Goal: Information Seeking & Learning: Learn about a topic

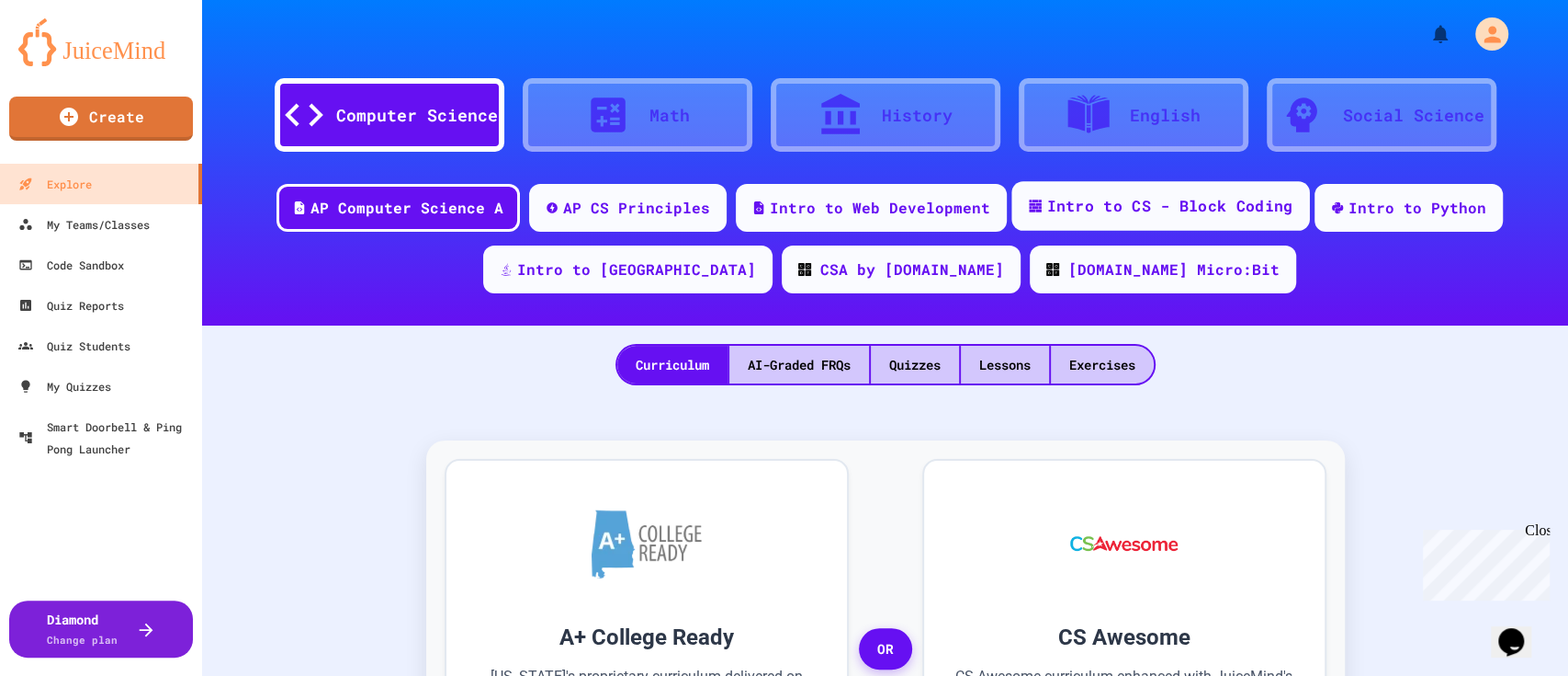
click at [1123, 208] on div "Intro to CS - Block Coding" at bounding box center [1170, 206] width 247 height 23
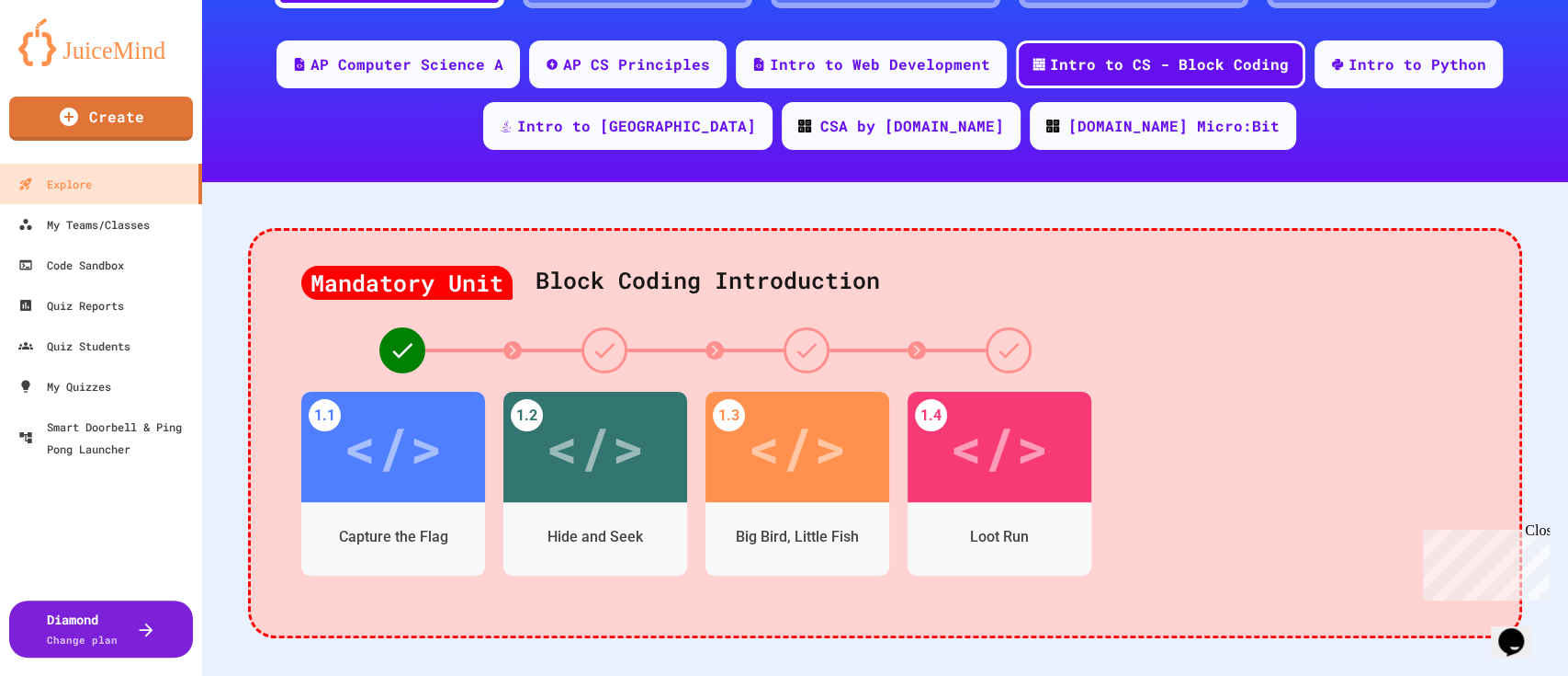
scroll to position [144, 0]
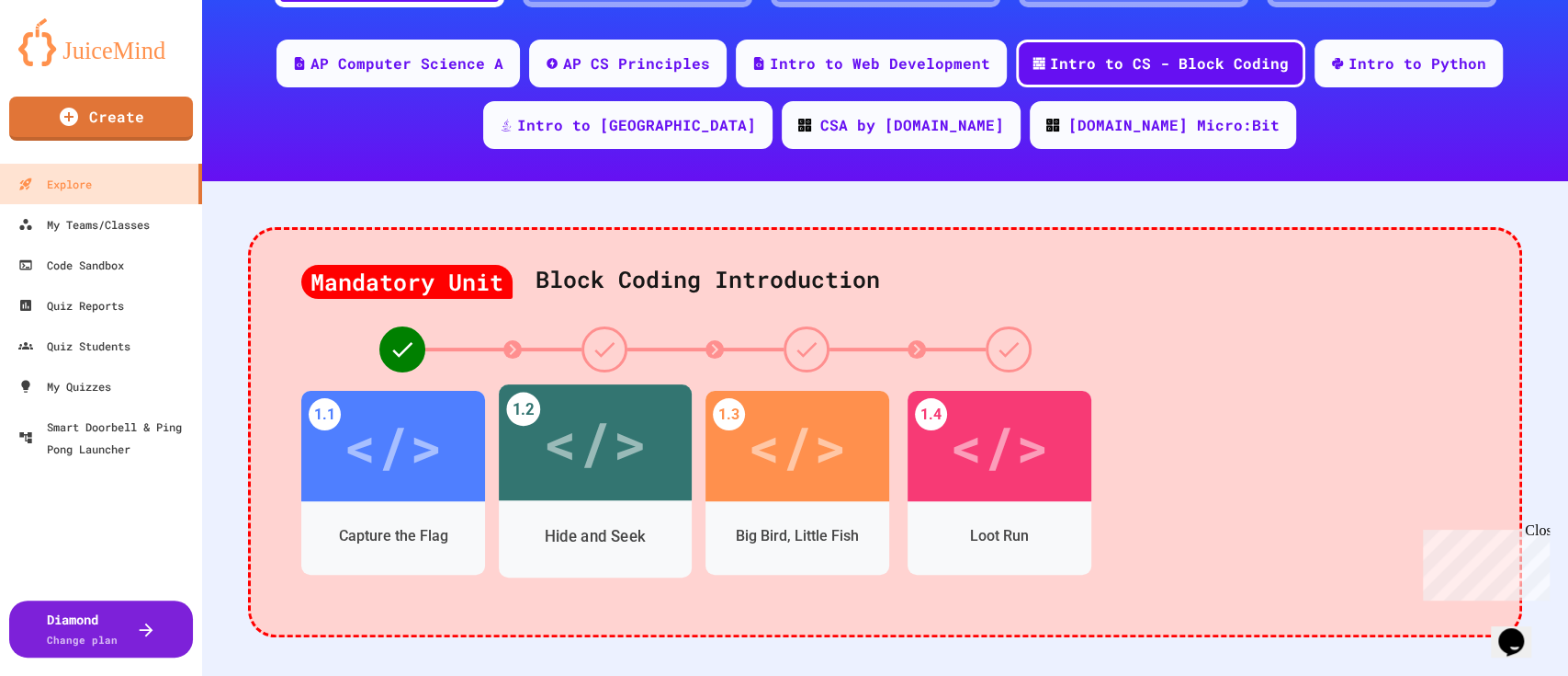
click at [613, 434] on div "</>" at bounding box center [596, 443] width 104 height 88
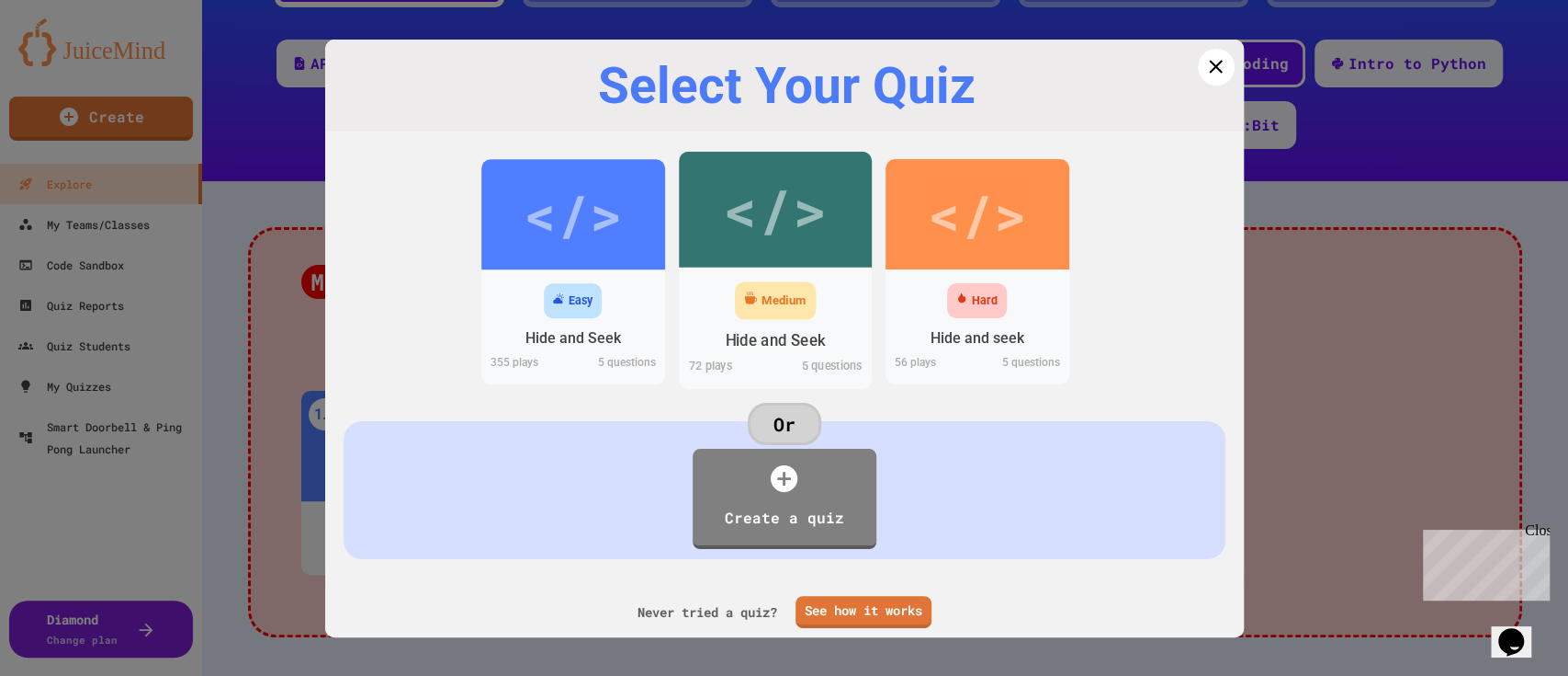
click at [748, 283] on div "Medium" at bounding box center [775, 300] width 81 height 37
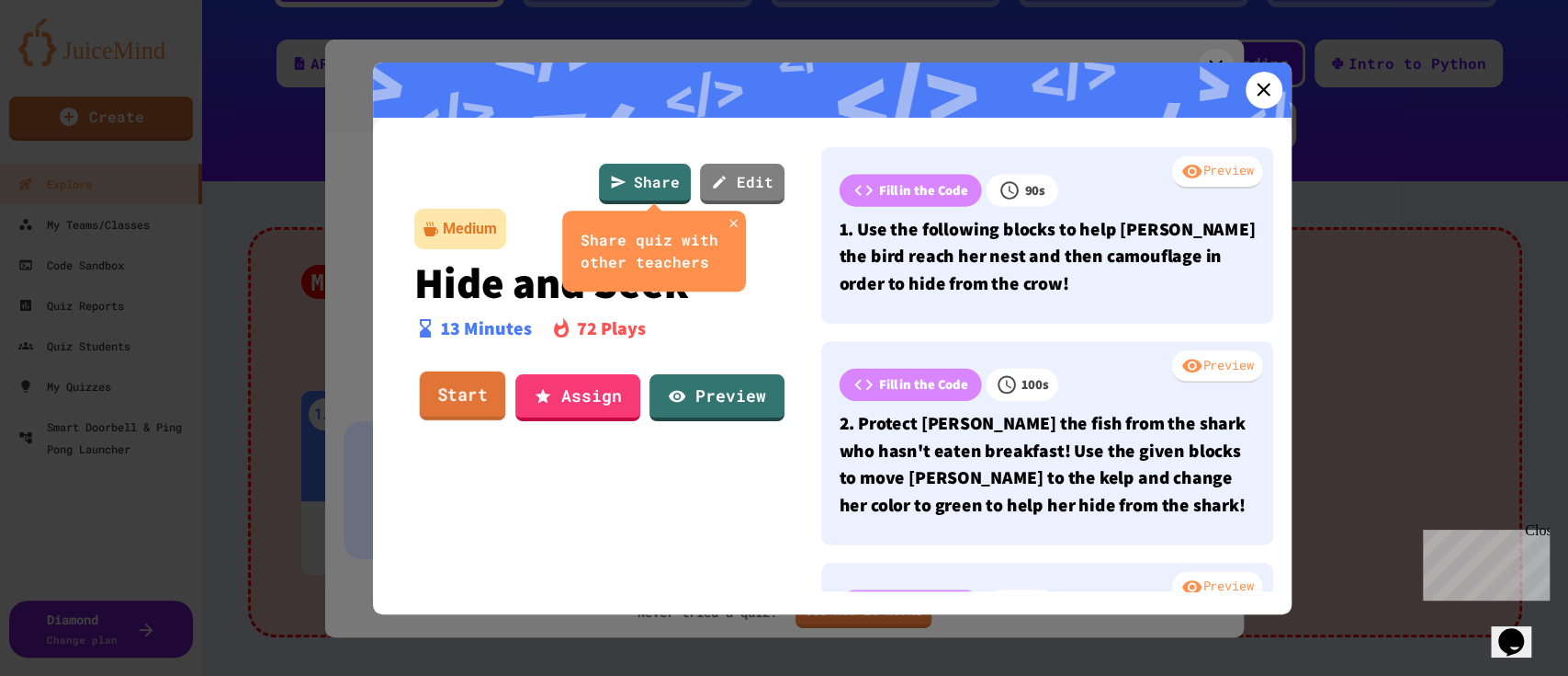
click at [485, 401] on link "Start" at bounding box center [462, 396] width 87 height 49
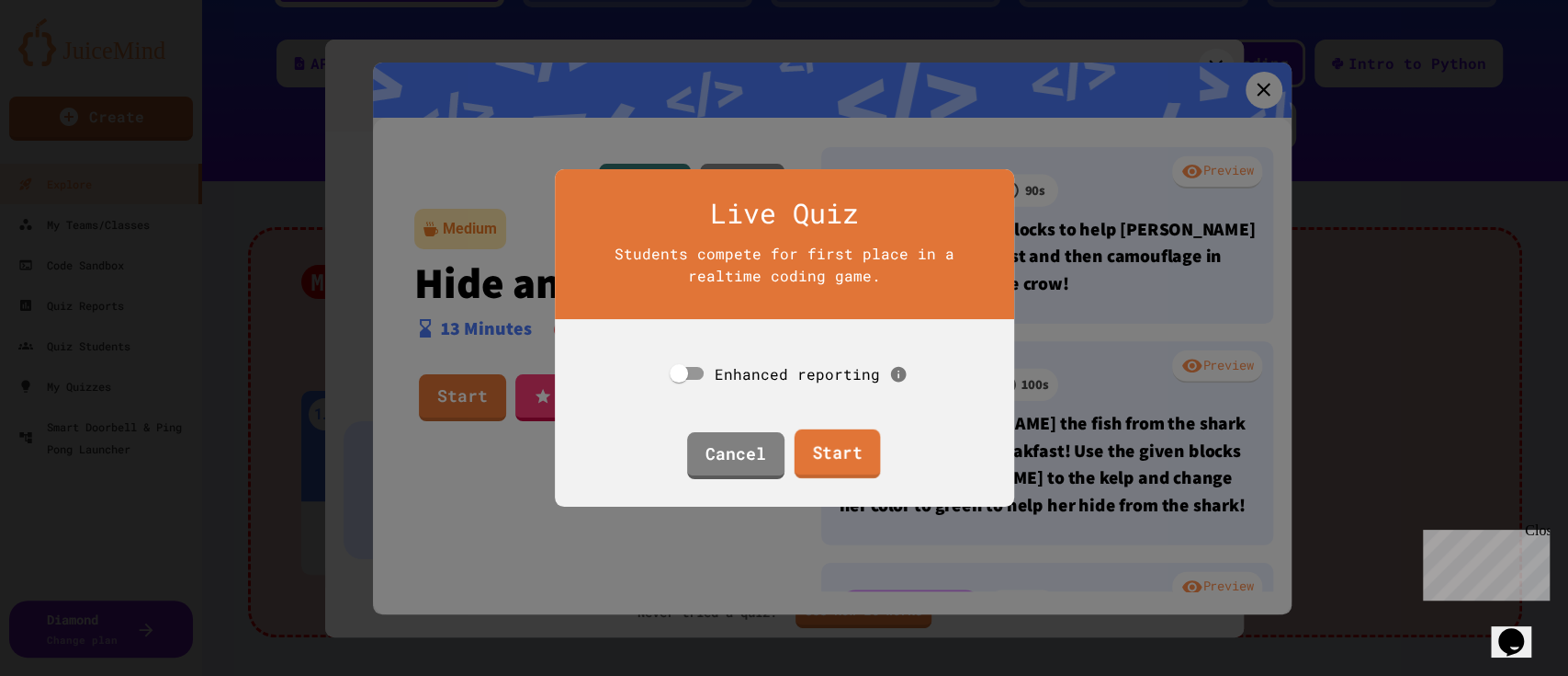
click at [838, 448] on link "Start" at bounding box center [838, 453] width 87 height 49
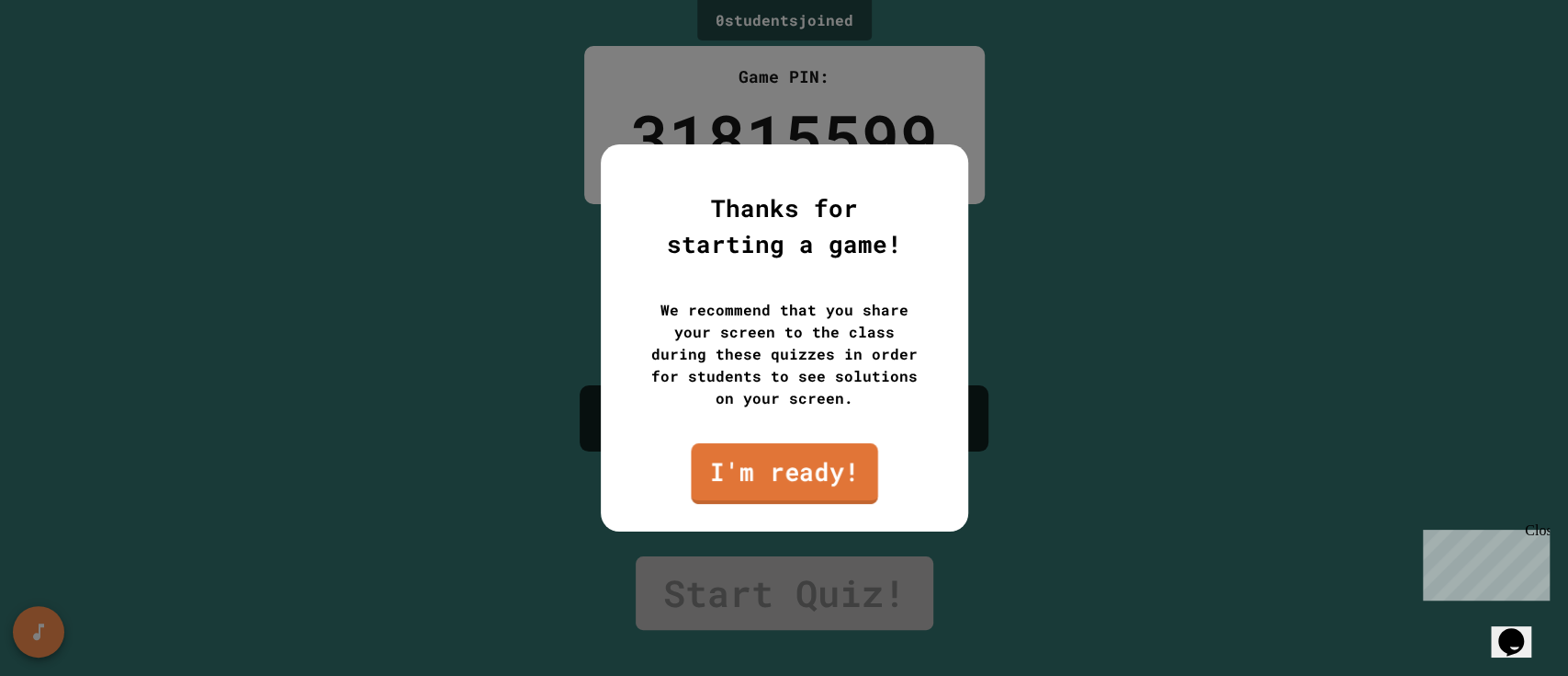
click at [819, 467] on link "I'm ready!" at bounding box center [784, 473] width 186 height 61
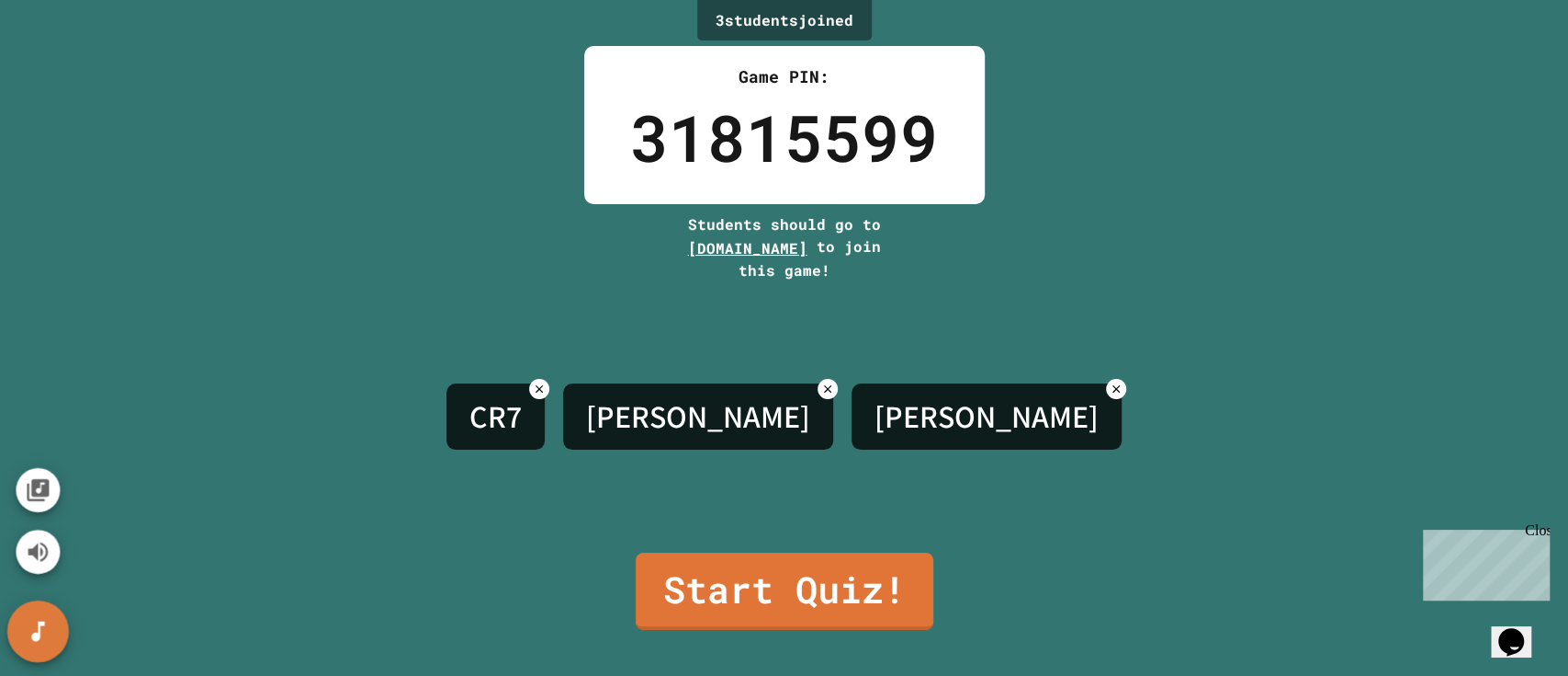
click at [53, 631] on button "SpeedDial basic example" at bounding box center [38, 631] width 61 height 61
click at [36, 553] on icon "Mute music" at bounding box center [39, 551] width 20 height 20
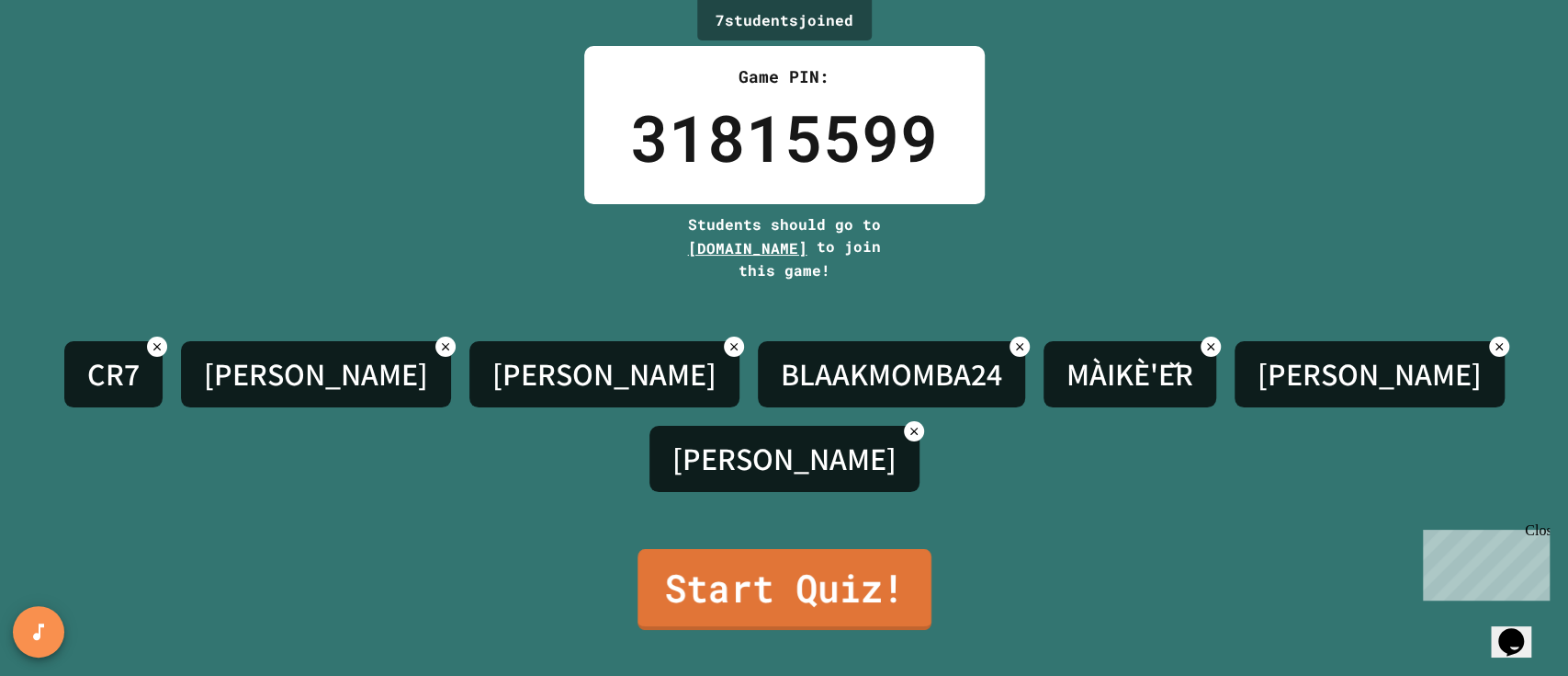
click at [705, 575] on link "Start Quiz!" at bounding box center [784, 588] width 294 height 81
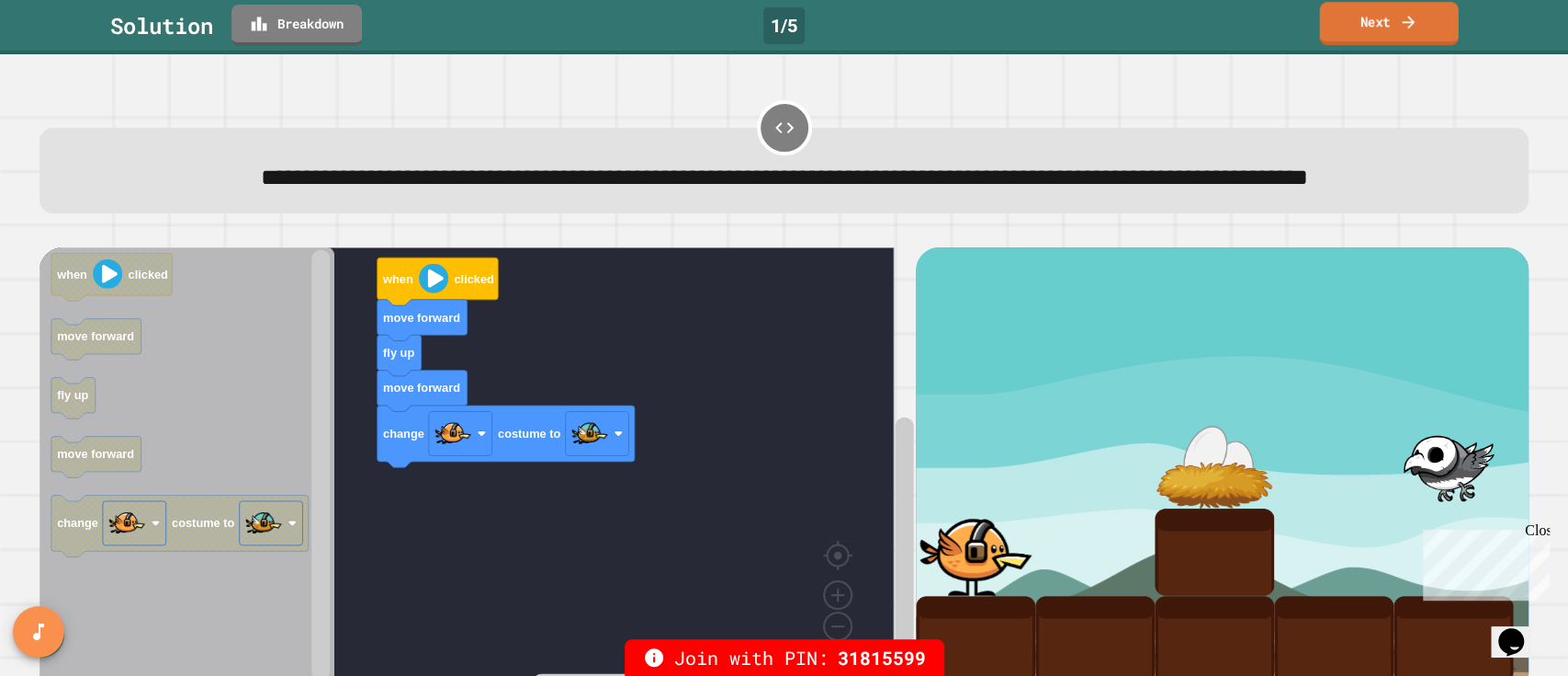
click at [1363, 38] on link "Next" at bounding box center [1388, 23] width 139 height 43
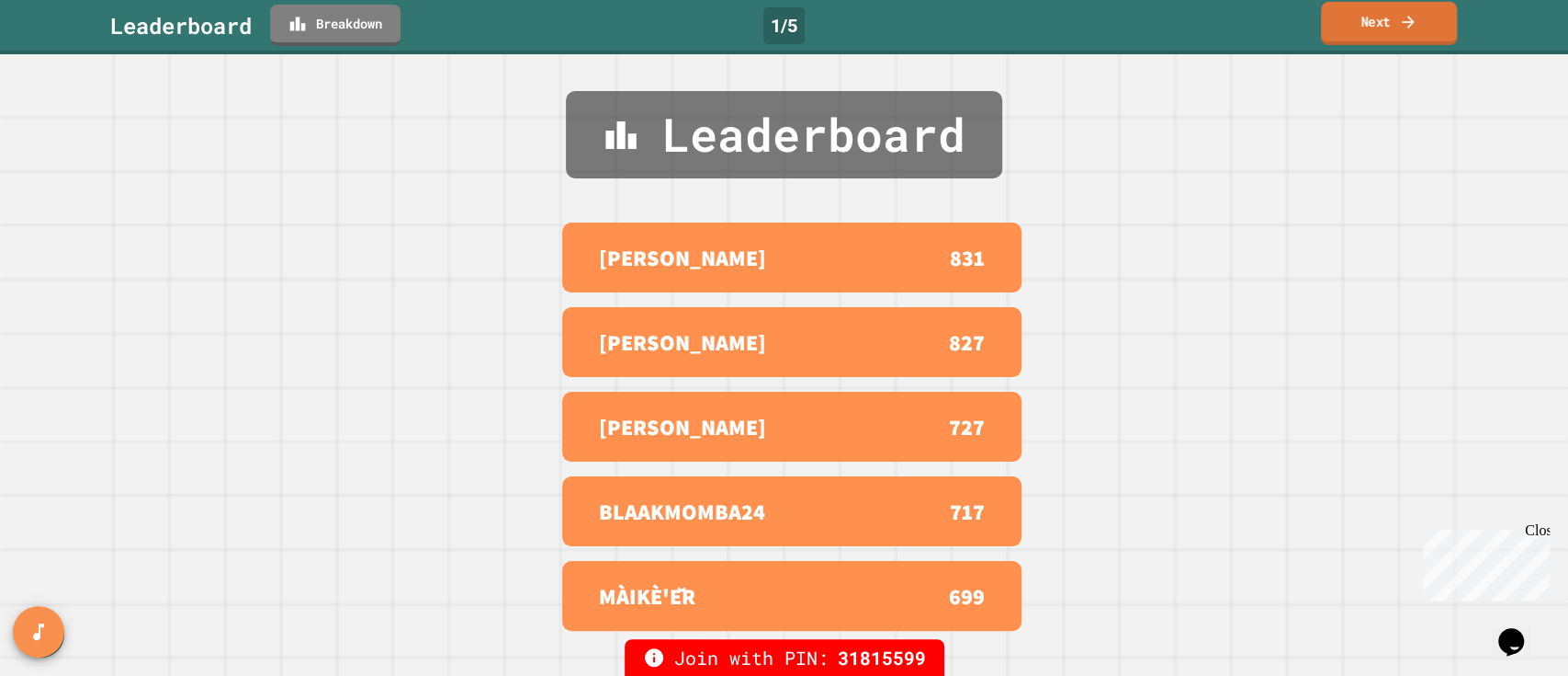
click at [1363, 38] on link "Next" at bounding box center [1389, 23] width 136 height 43
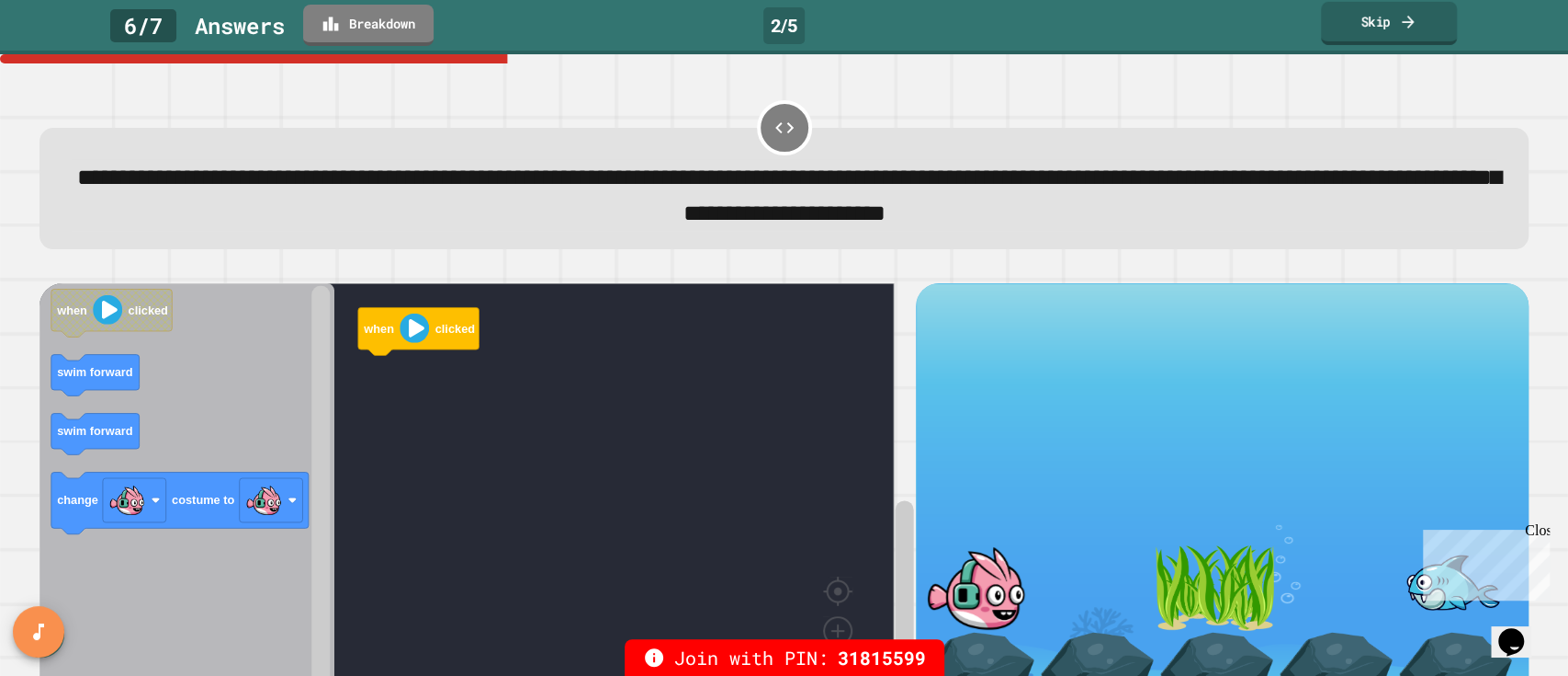
click at [1363, 38] on link "Skip" at bounding box center [1389, 23] width 136 height 43
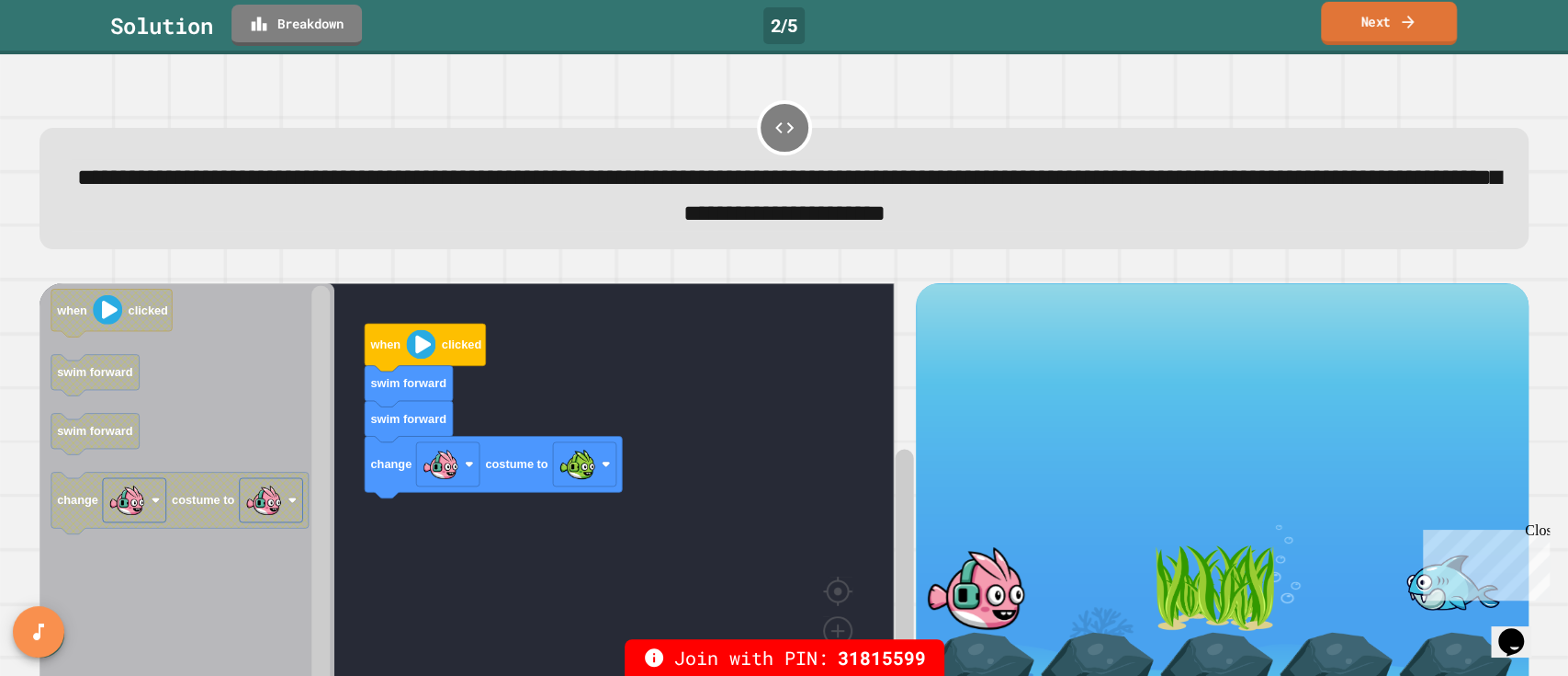
click at [1341, 30] on link "Next" at bounding box center [1389, 23] width 136 height 43
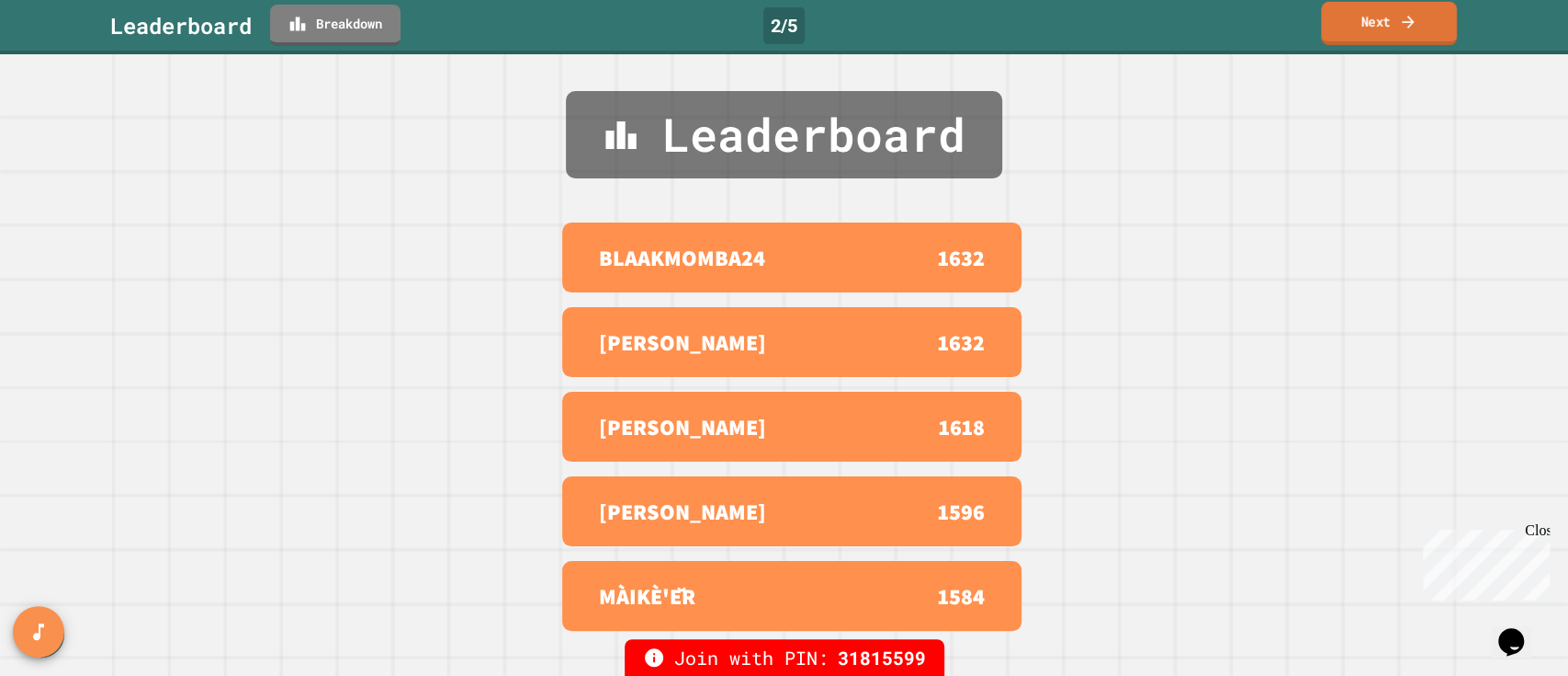
click at [1341, 30] on link "Next" at bounding box center [1389, 23] width 136 height 43
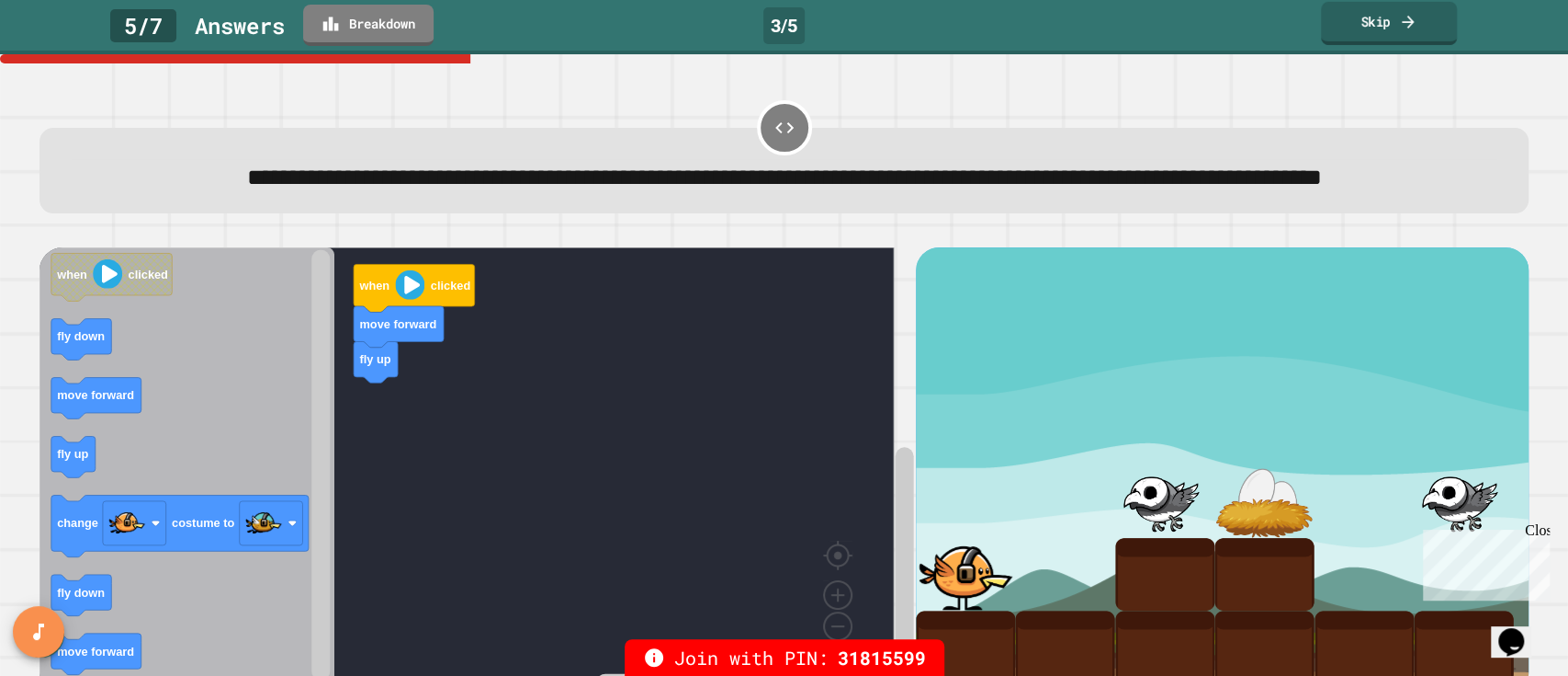
click at [1361, 30] on link "Skip" at bounding box center [1389, 23] width 136 height 43
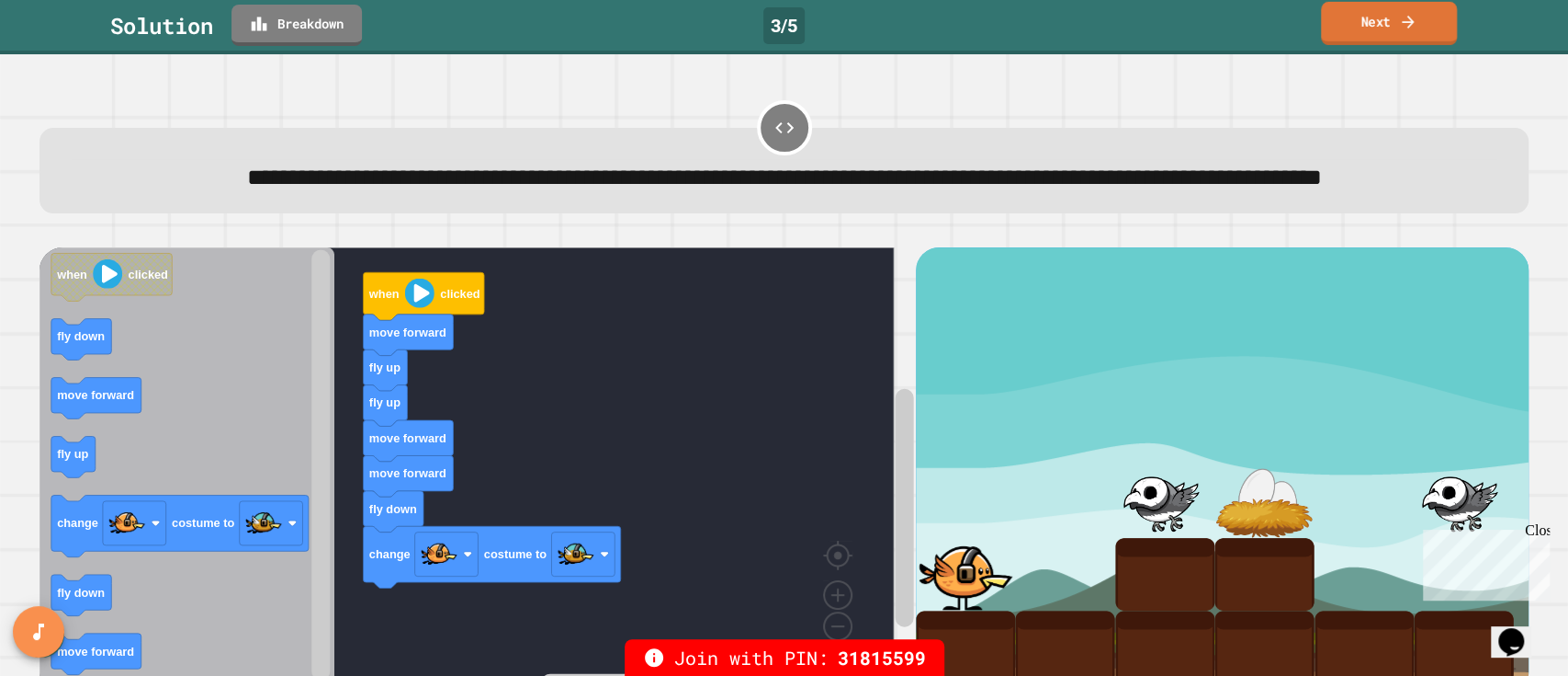
click at [1360, 29] on link "Next" at bounding box center [1389, 23] width 136 height 43
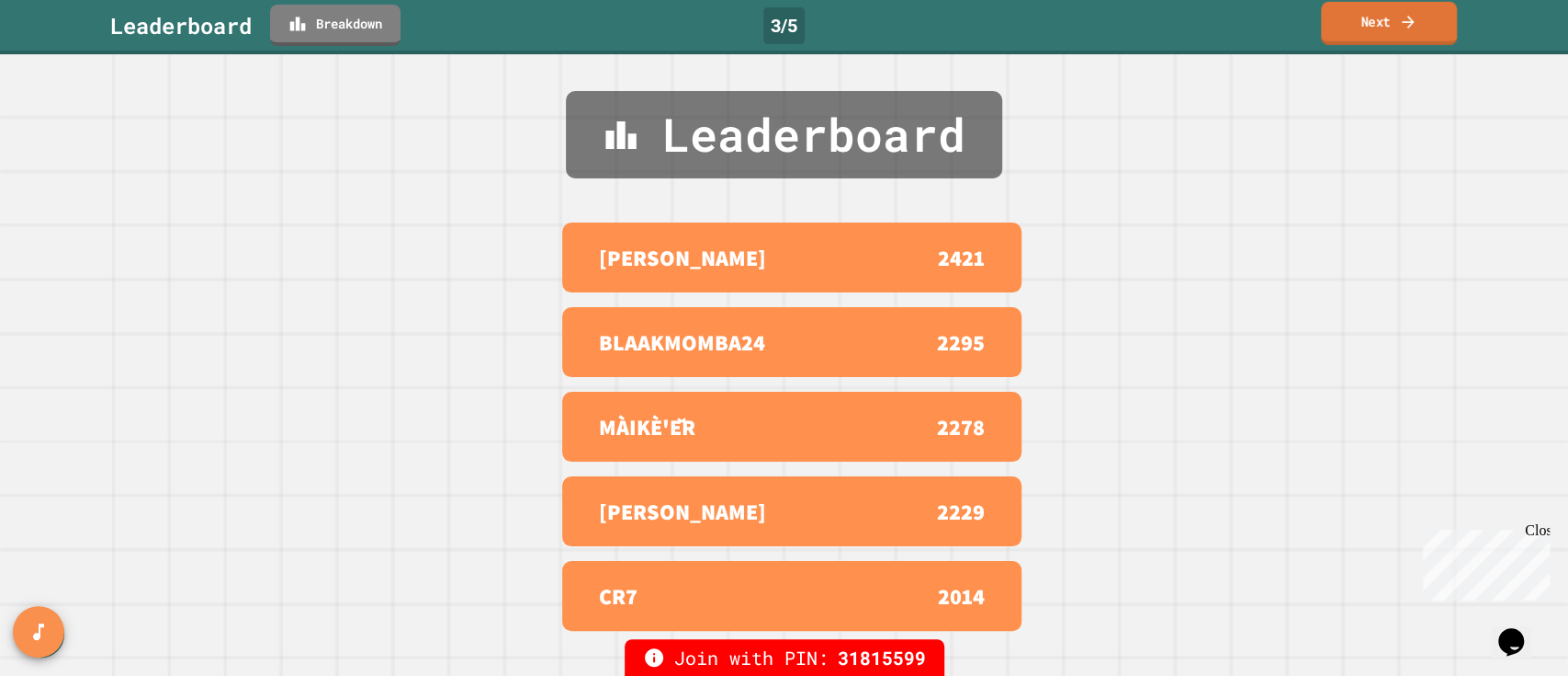
click at [1358, 24] on link "Next" at bounding box center [1389, 23] width 136 height 43
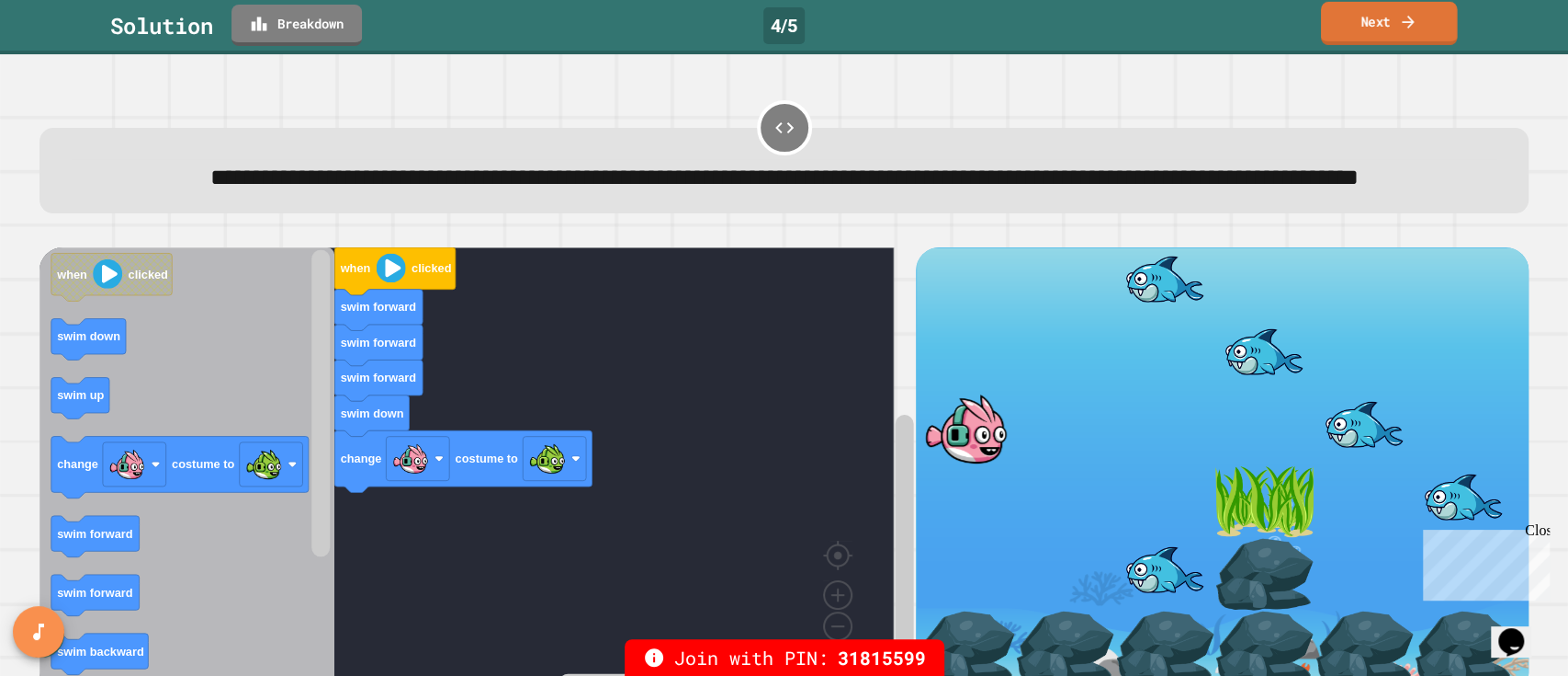
click at [1348, 20] on link "Next" at bounding box center [1389, 23] width 136 height 43
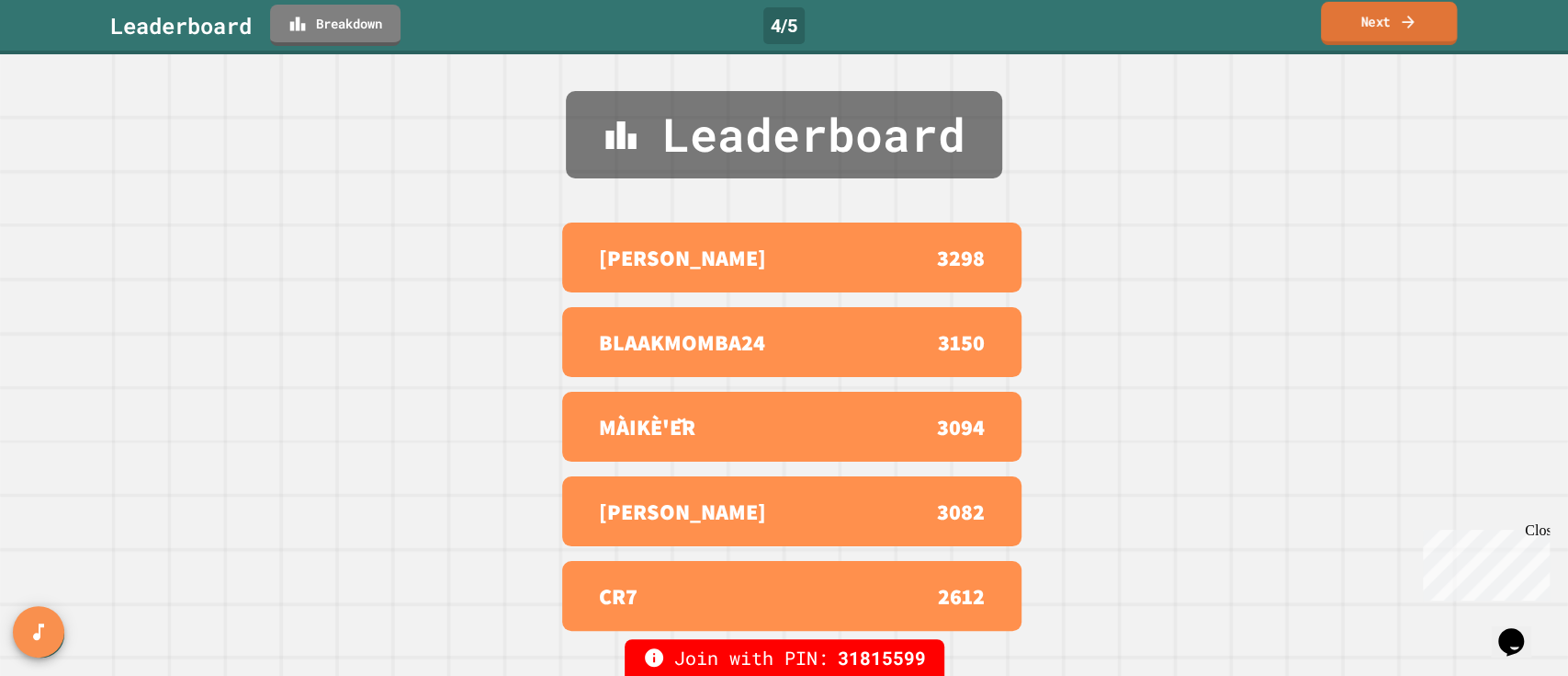
click at [1352, 28] on link "Next" at bounding box center [1389, 23] width 136 height 43
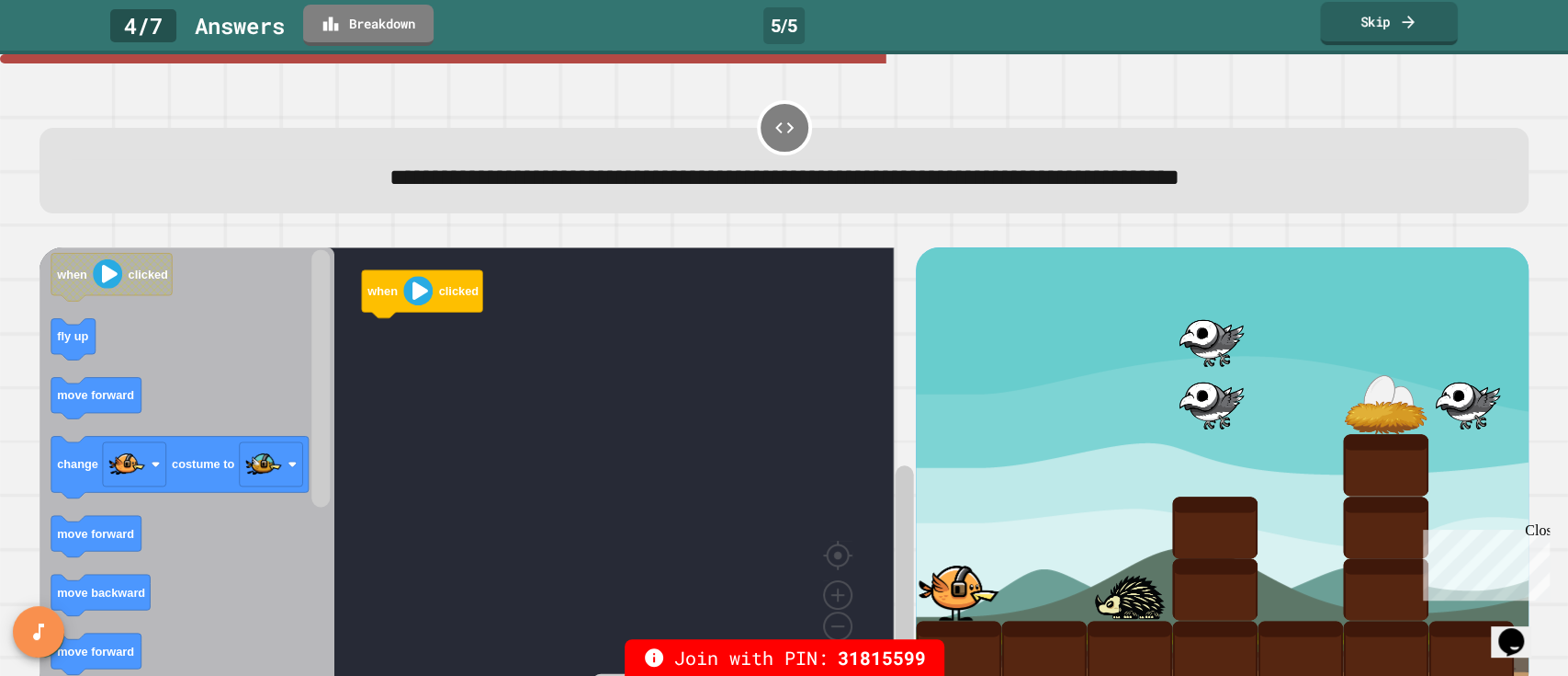
click at [1360, 26] on link "Skip" at bounding box center [1389, 23] width 138 height 43
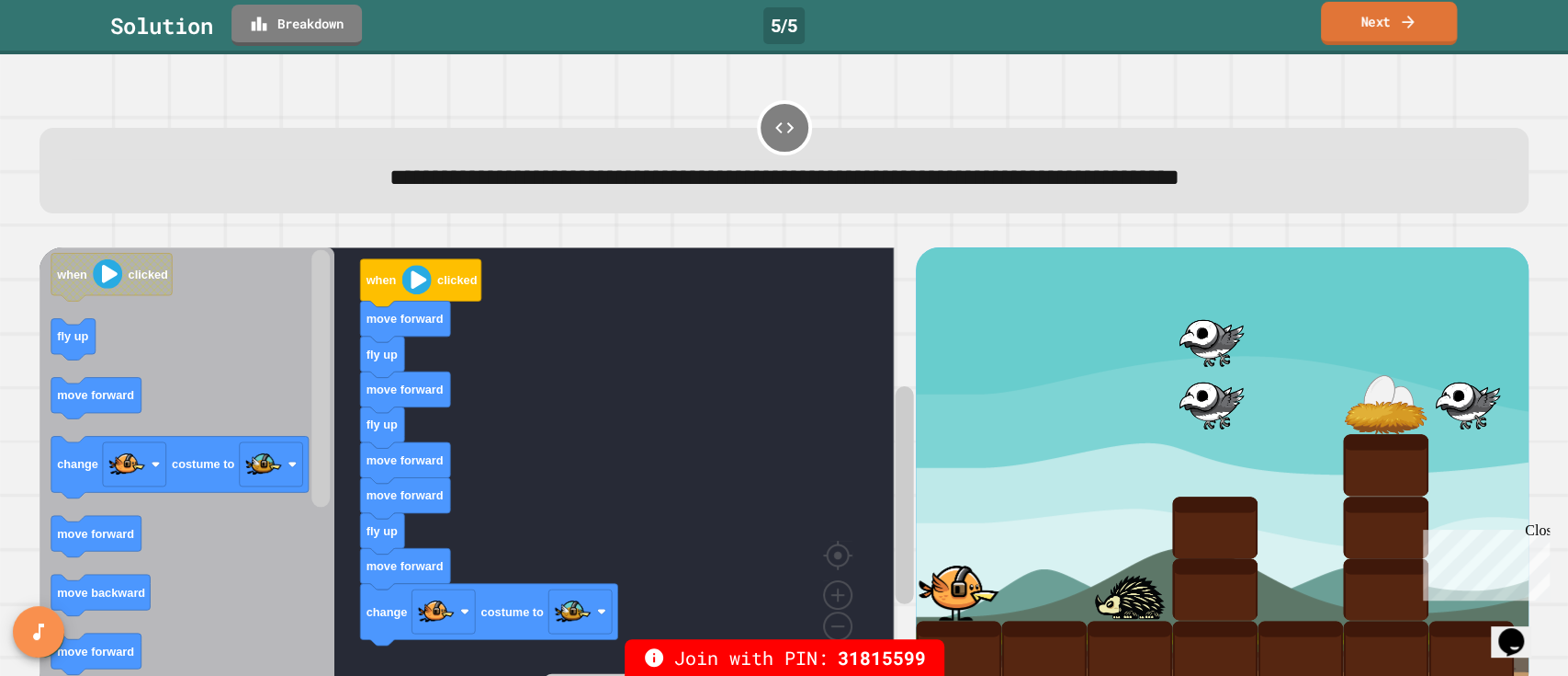
click at [1360, 26] on link "Next" at bounding box center [1389, 23] width 136 height 43
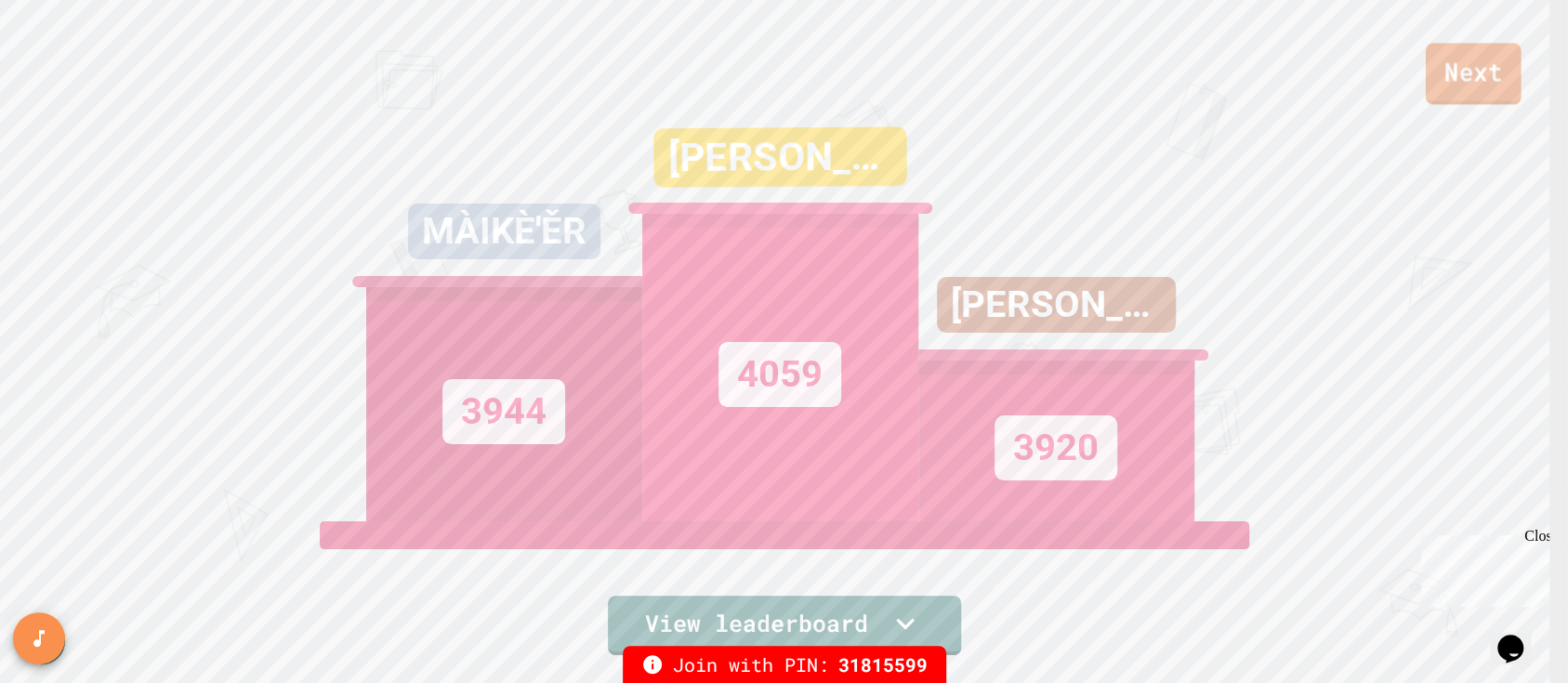
click at [1465, 86] on link "Next" at bounding box center [1474, 72] width 96 height 61
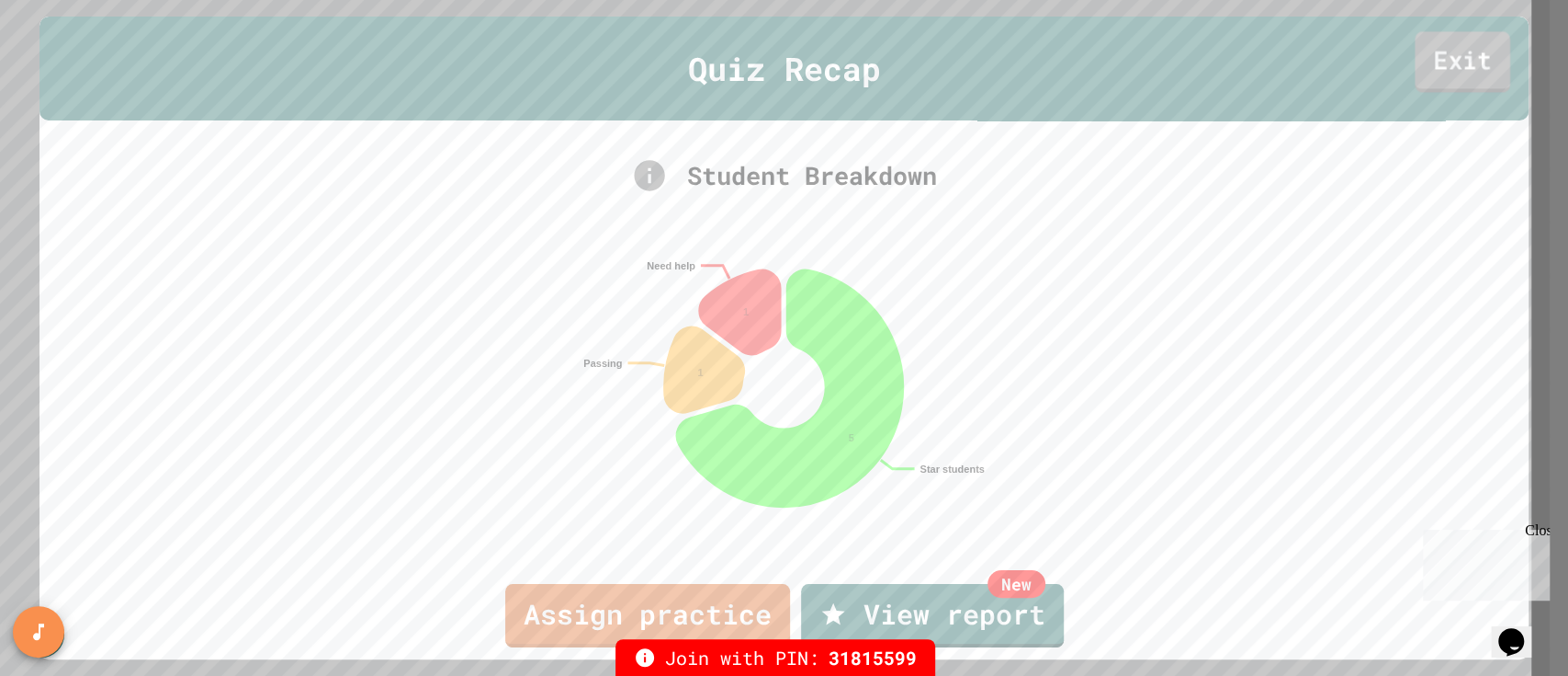
click at [1441, 83] on link "Exit" at bounding box center [1464, 62] width 96 height 61
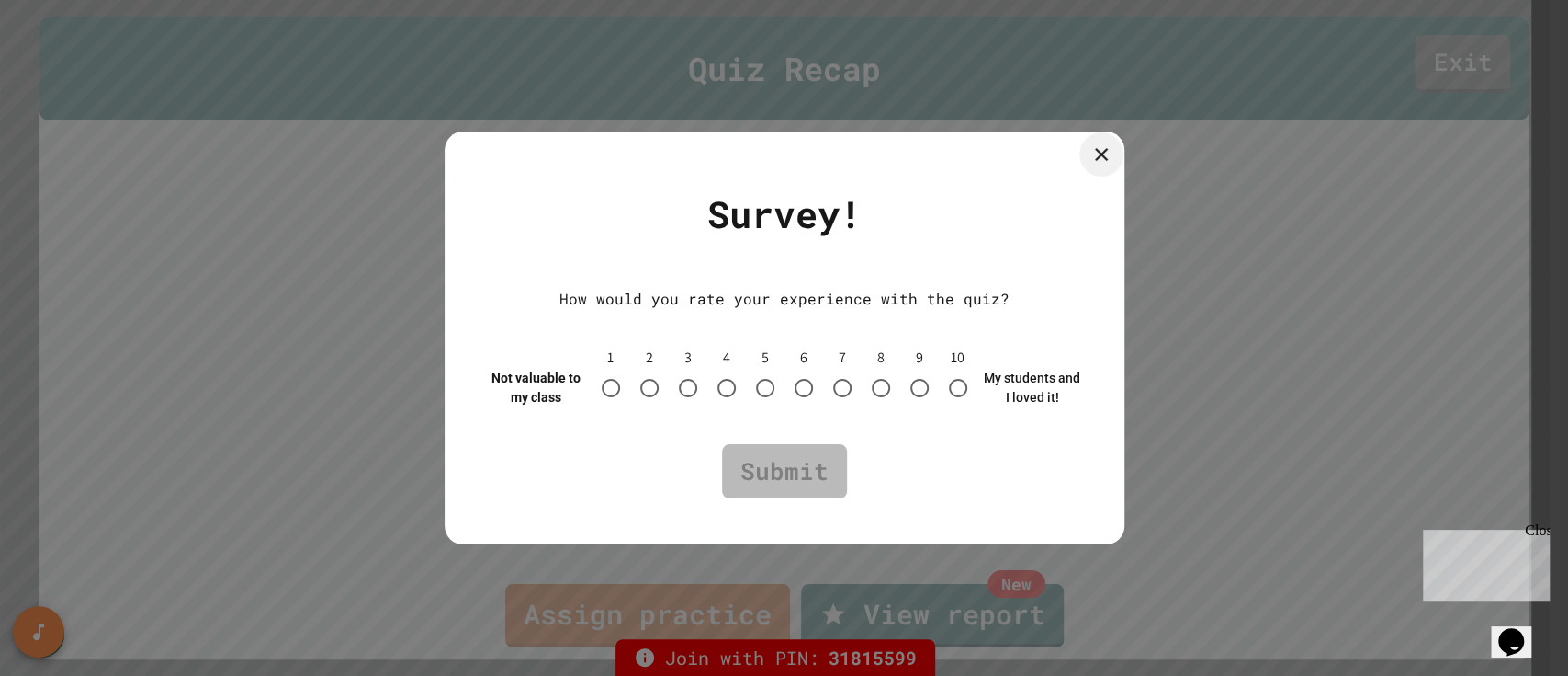
click at [1095, 160] on icon at bounding box center [1102, 155] width 22 height 22
